Goal: Information Seeking & Learning: Learn about a topic

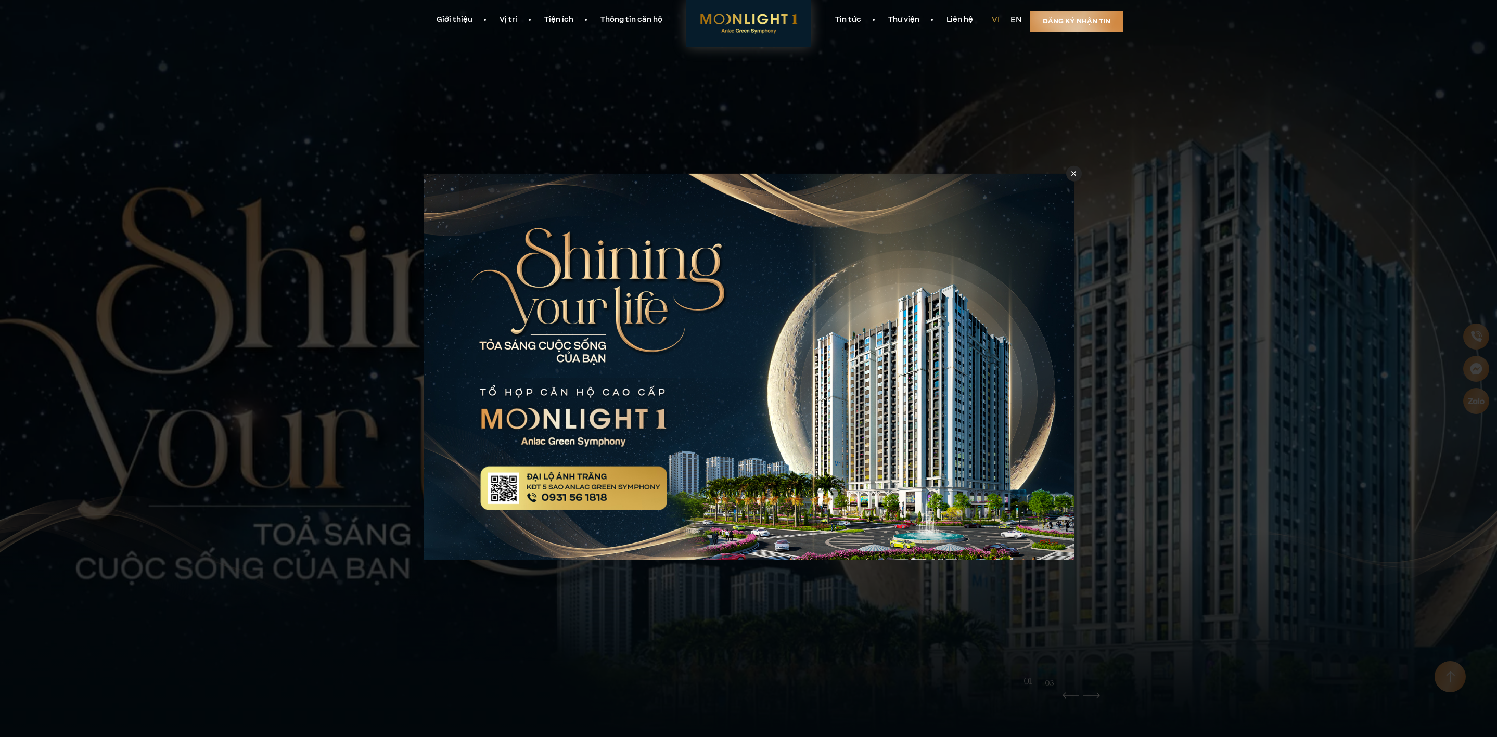
click at [1075, 175] on icon at bounding box center [1073, 173] width 5 height 5
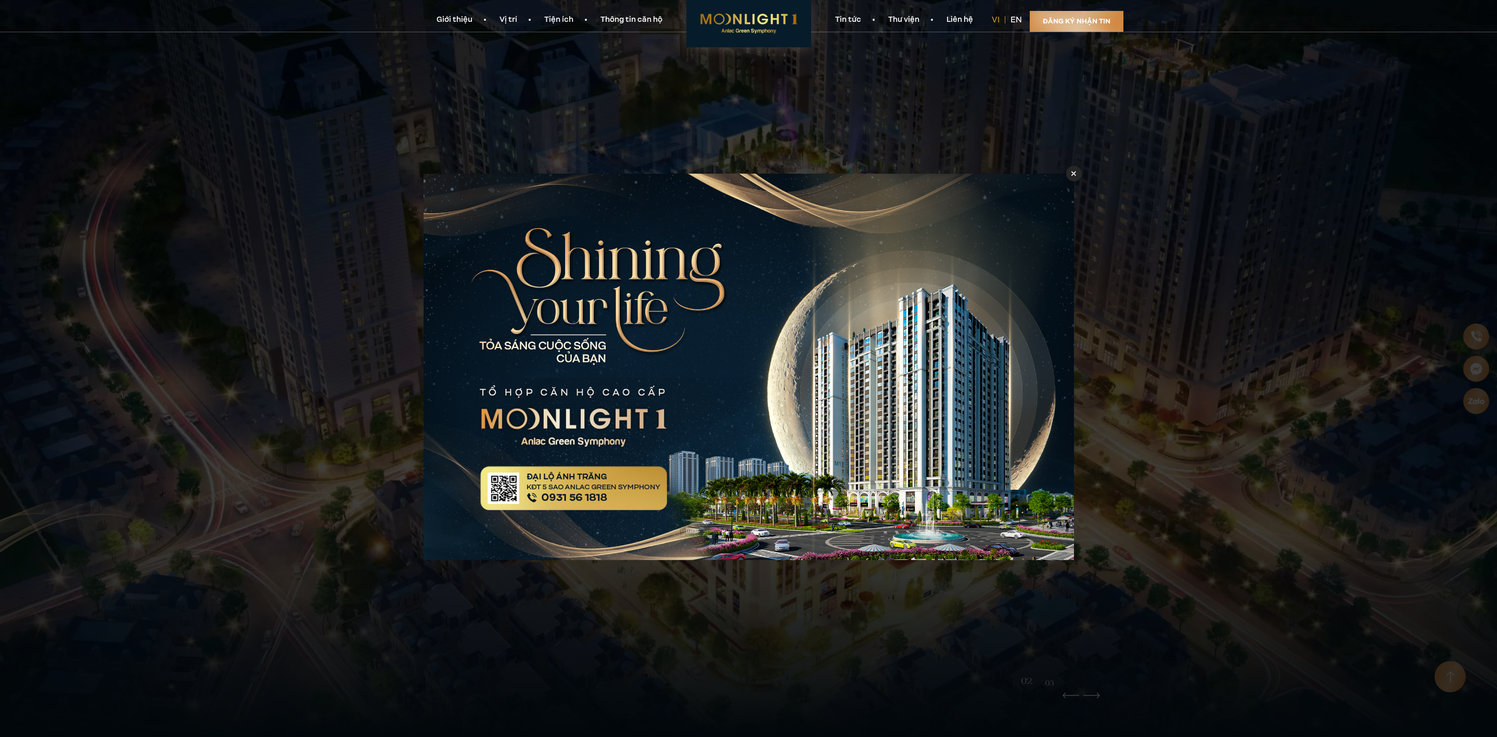
click at [1070, 172] on div at bounding box center [1074, 173] width 16 height 16
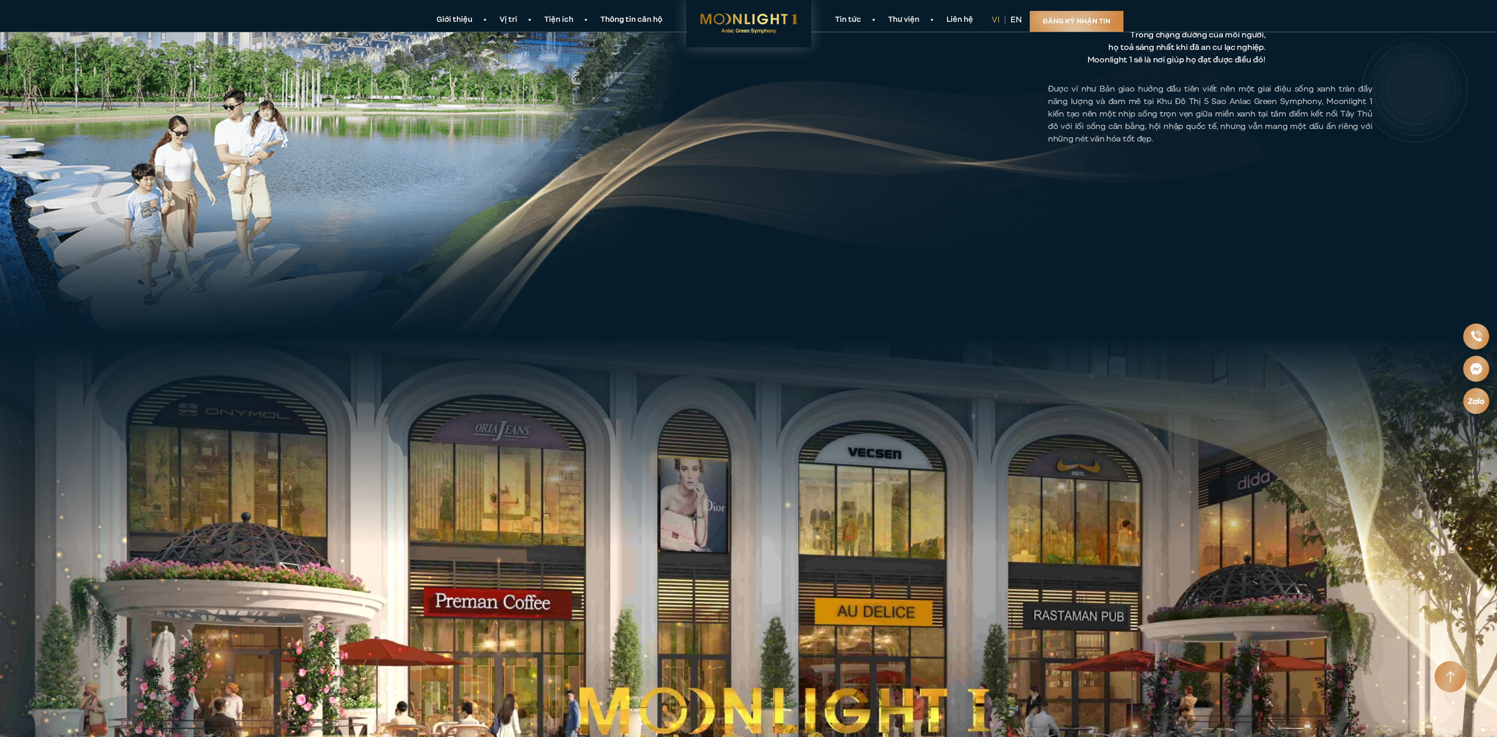
scroll to position [936, 0]
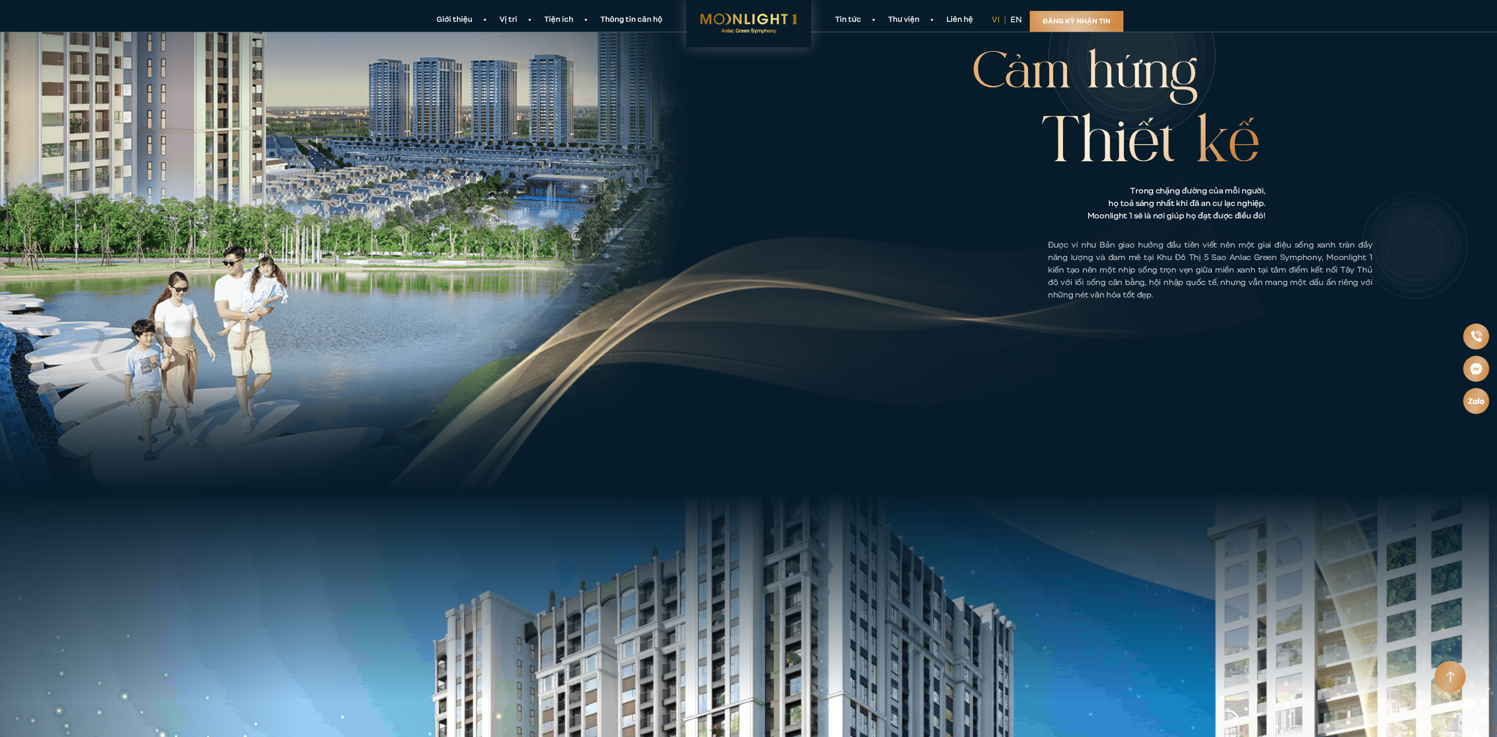
click at [620, 16] on link "Thông tin căn hộ" at bounding box center [631, 20] width 89 height 11
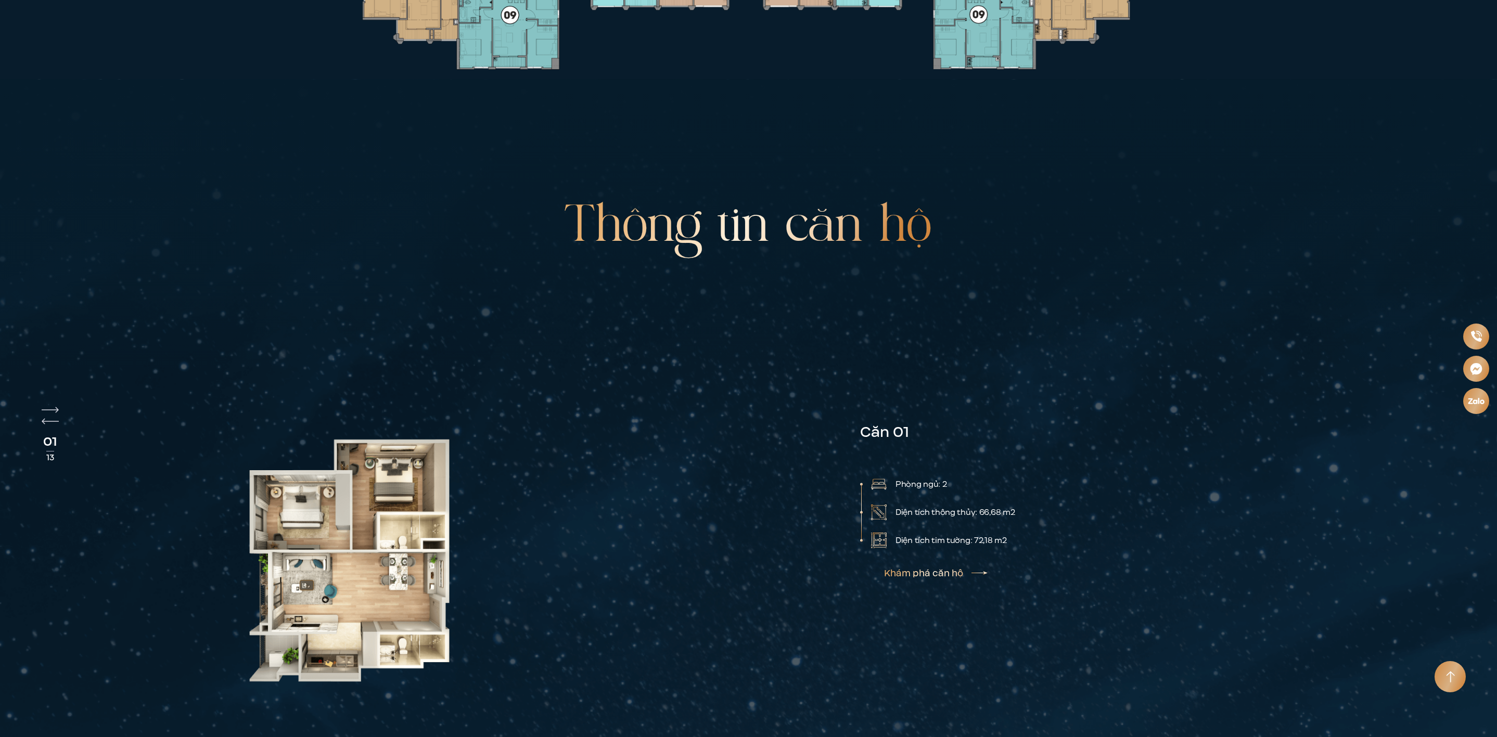
scroll to position [3539, 0]
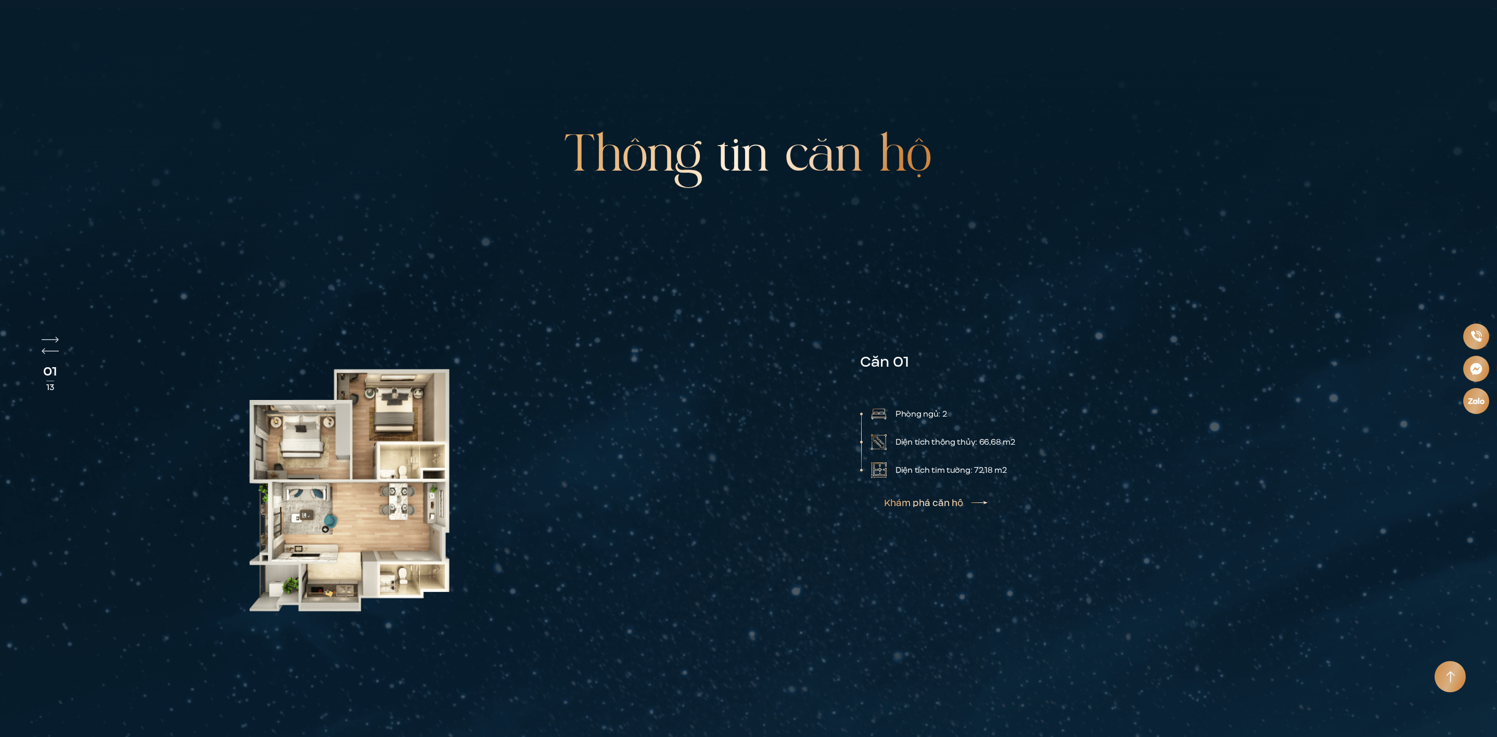
click at [979, 499] on link "Khám phá căn hộ" at bounding box center [936, 503] width 104 height 8
click at [50, 337] on img "Next slide" at bounding box center [50, 340] width 17 height 6
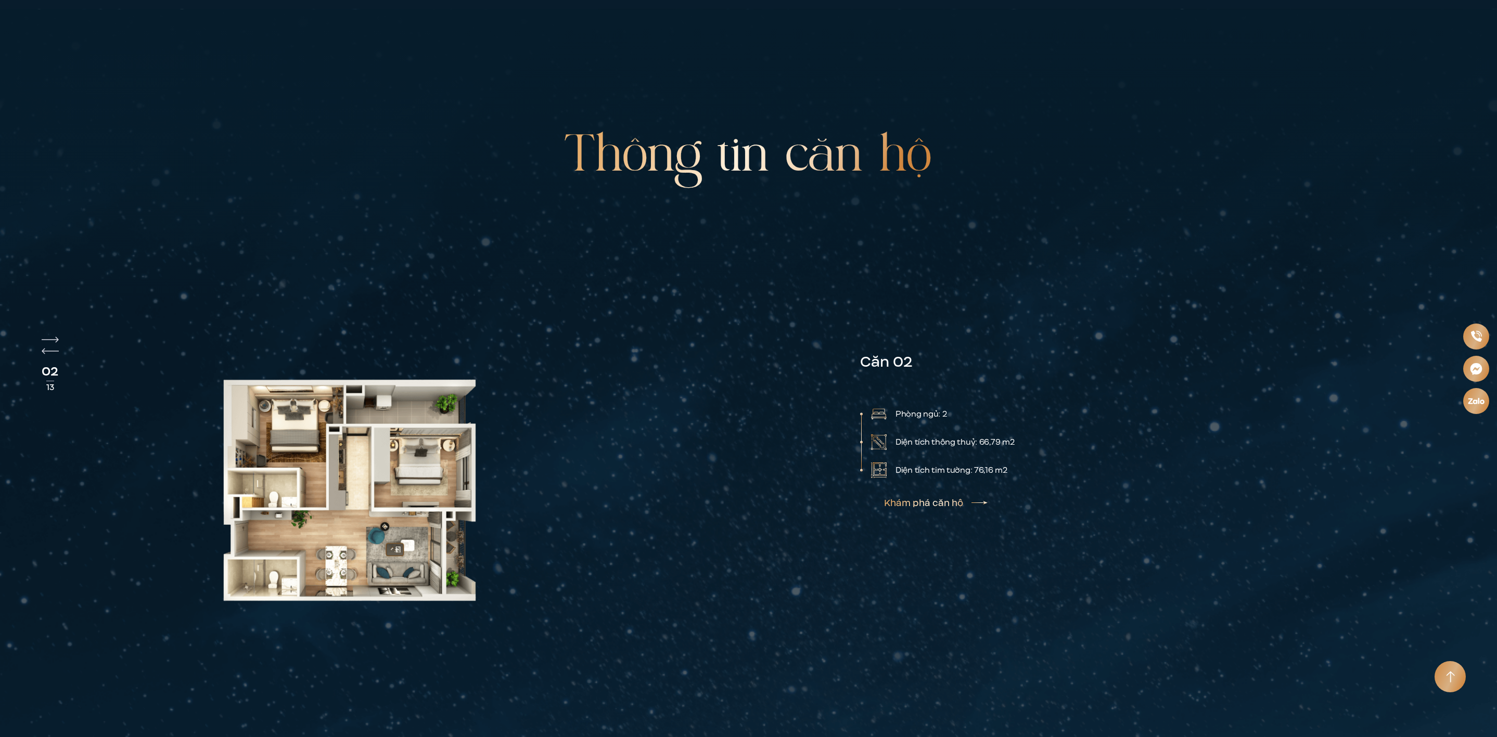
click at [50, 337] on img "Next slide" at bounding box center [50, 340] width 17 height 6
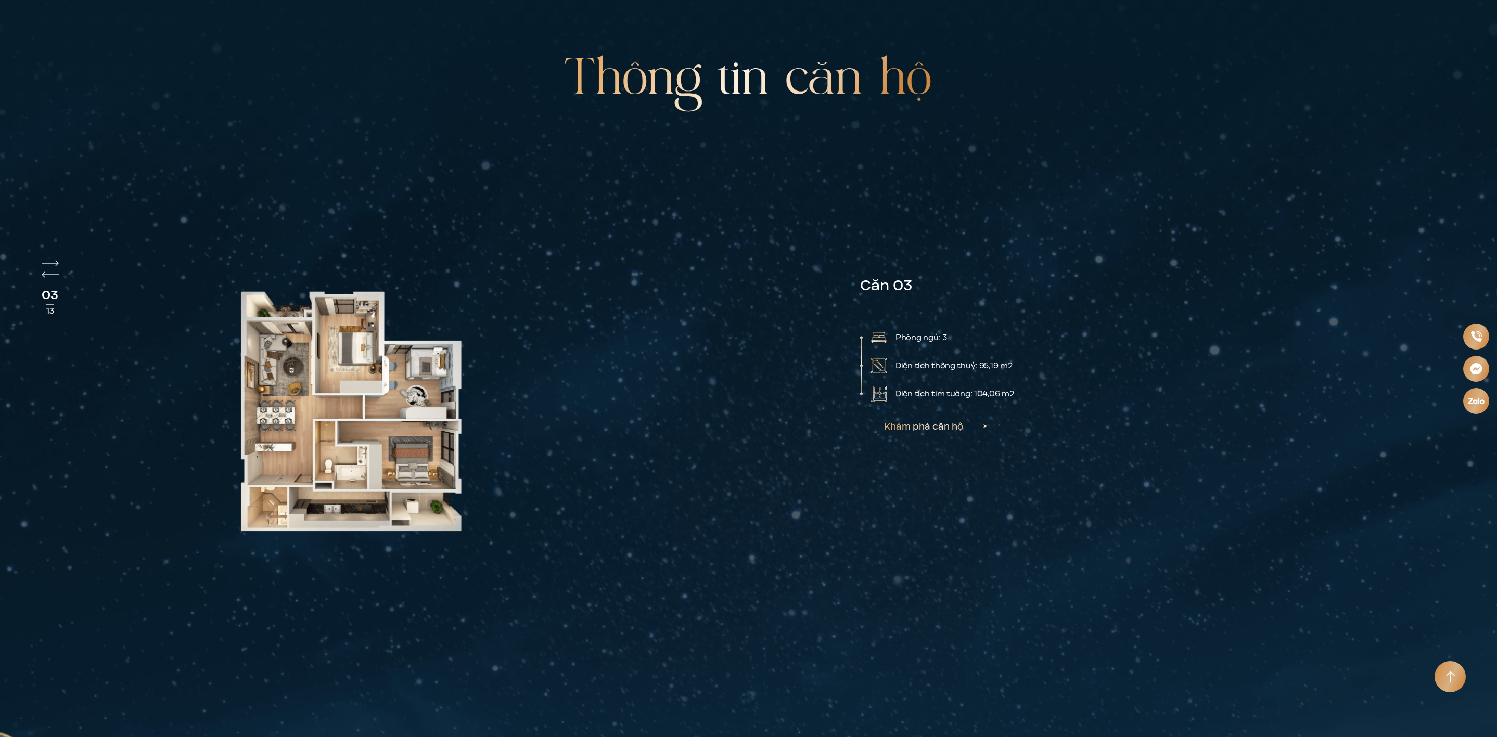
scroll to position [3617, 0]
click at [331, 409] on img at bounding box center [349, 412] width 279 height 451
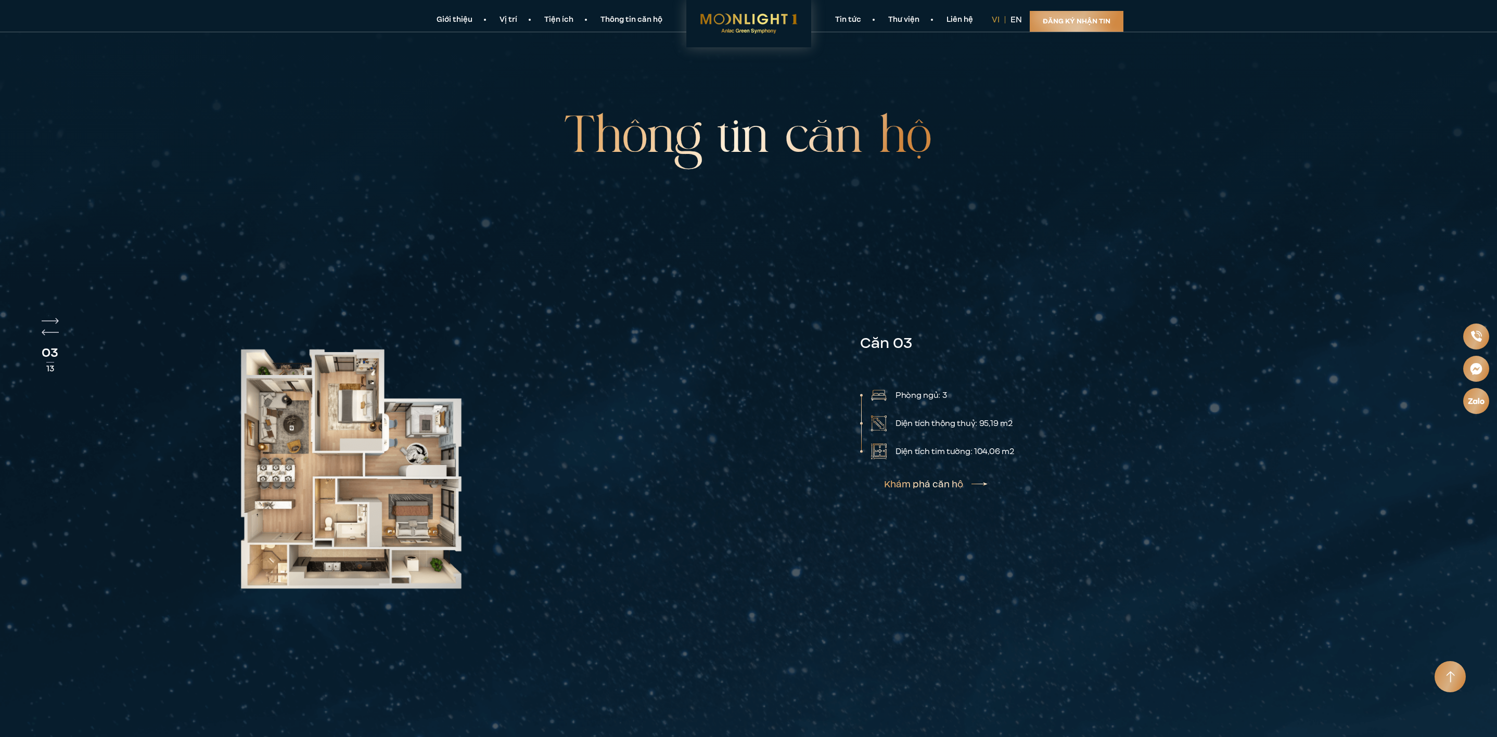
scroll to position [3539, 0]
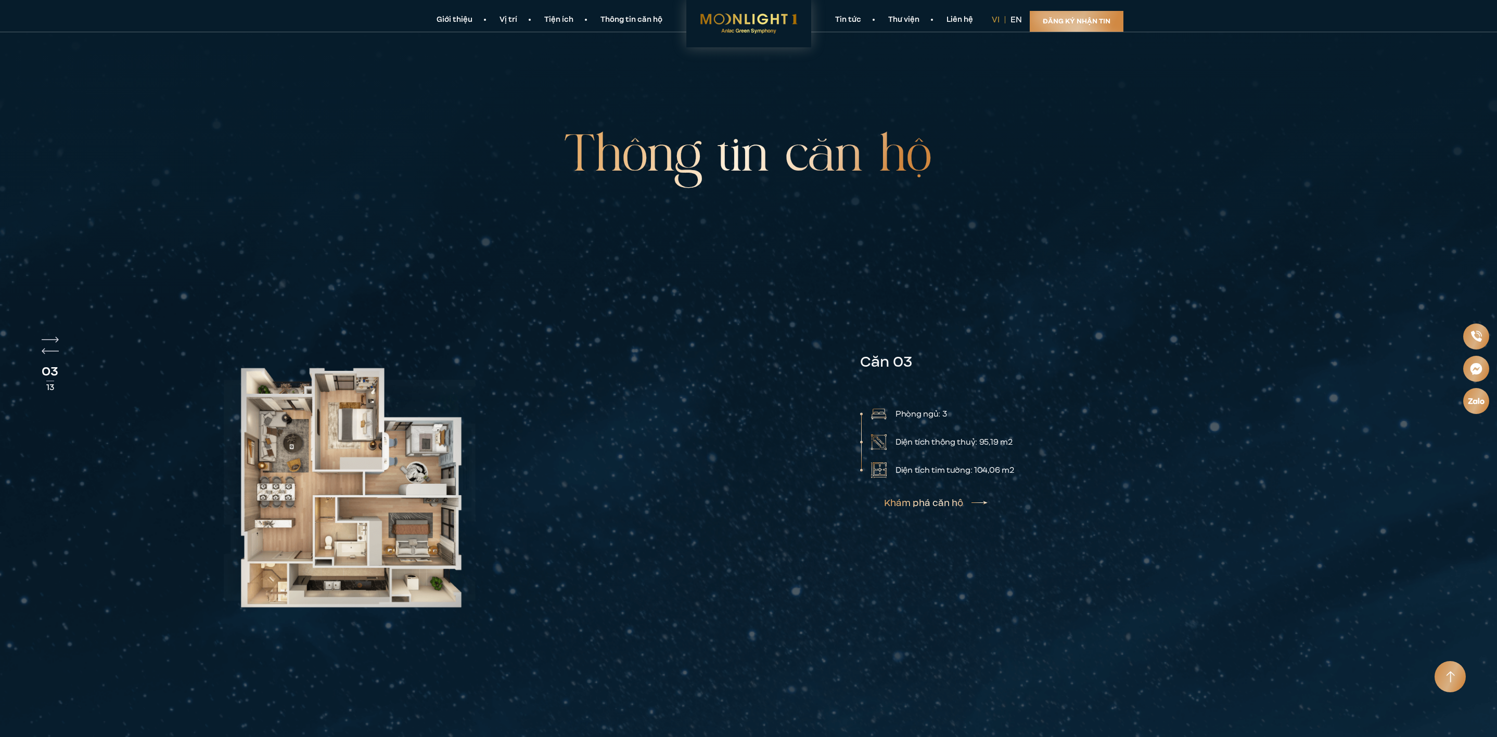
click at [686, 446] on div at bounding box center [501, 490] width 582 height 451
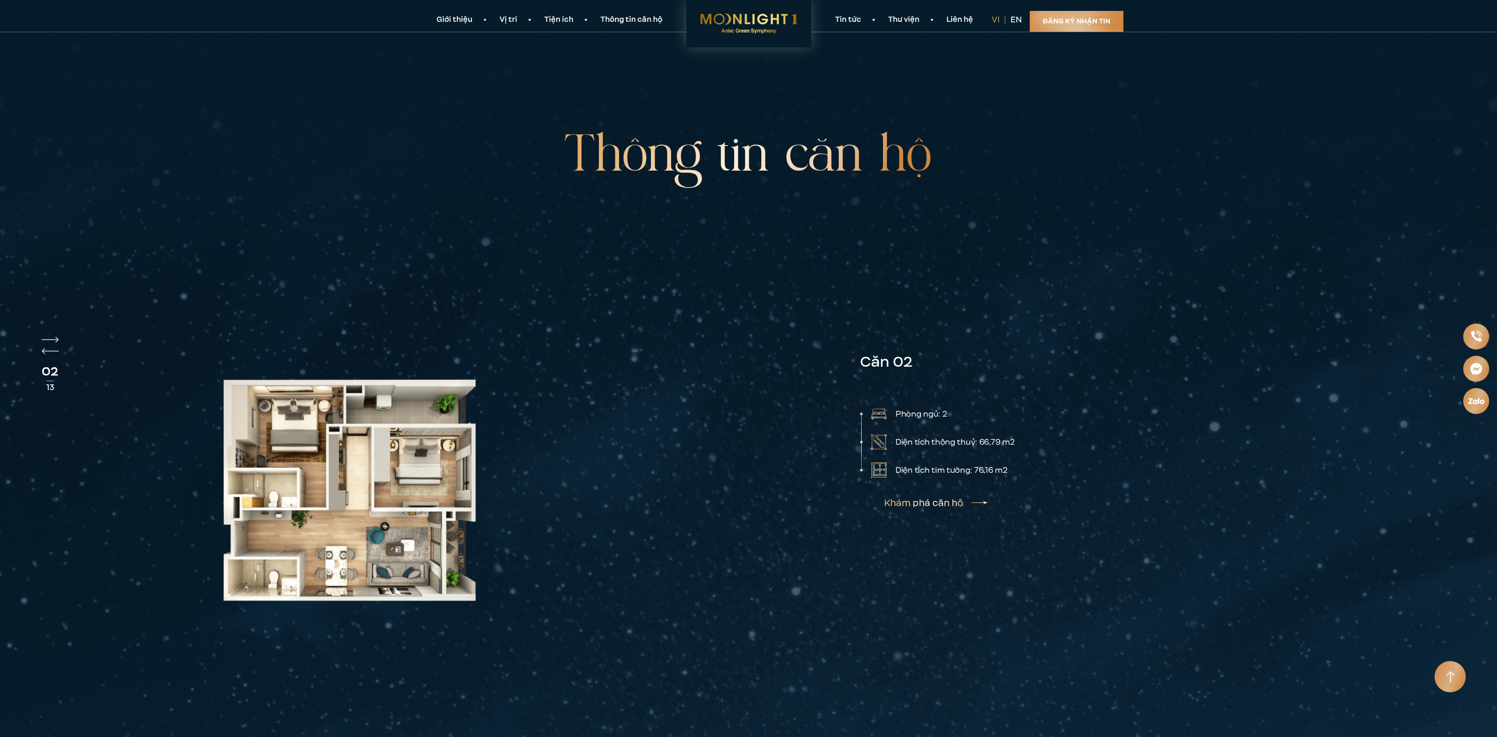
click at [922, 499] on link "Khám phá căn hộ" at bounding box center [936, 503] width 104 height 8
click at [56, 337] on img "Next slide" at bounding box center [50, 340] width 17 height 6
